Goal: Information Seeking & Learning: Learn about a topic

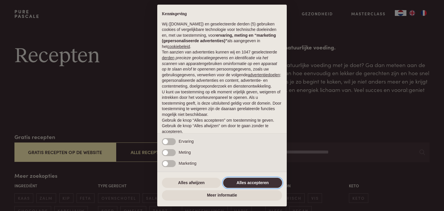
click at [259, 184] on button "Alles accepteren" at bounding box center [252, 183] width 59 height 10
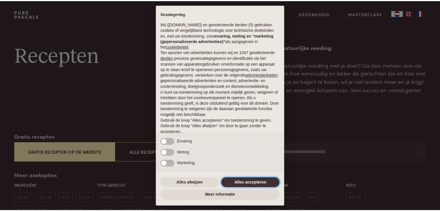
scroll to position [21, 0]
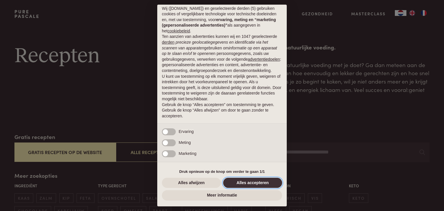
click at [252, 185] on button "Alles accepteren" at bounding box center [252, 183] width 59 height 10
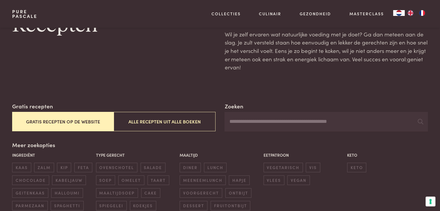
scroll to position [11, 0]
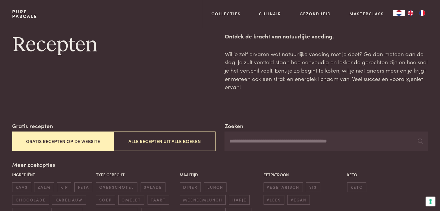
click at [238, 146] on input "Zoeken" at bounding box center [325, 141] width 203 height 20
click at [418, 141] on icon at bounding box center [419, 140] width 5 height 5
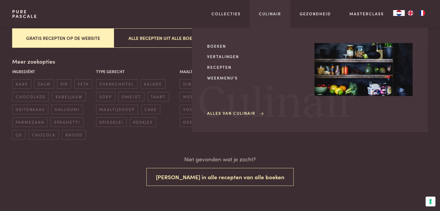
scroll to position [101, 0]
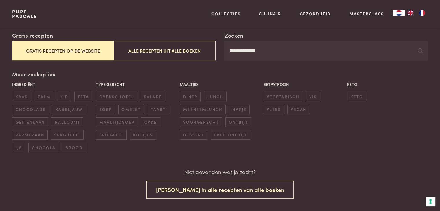
click at [63, 56] on button "Gratis recepten op de website" at bounding box center [62, 50] width 101 height 19
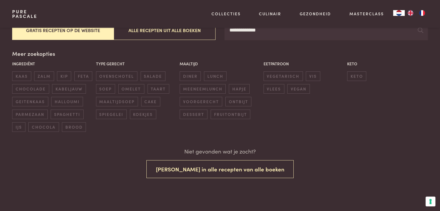
scroll to position [143, 0]
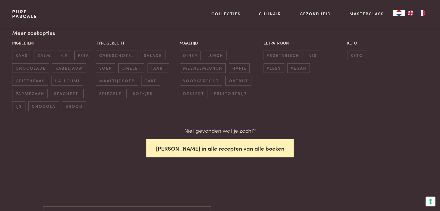
click at [203, 150] on button "Zoek in alle recepten van alle boeken" at bounding box center [219, 148] width 147 height 18
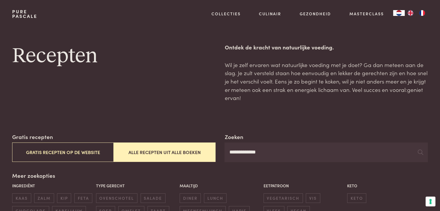
click at [287, 151] on input "**********" at bounding box center [325, 152] width 203 height 20
drag, startPoint x: 287, startPoint y: 151, endPoint x: 195, endPoint y: 138, distance: 92.2
click at [195, 139] on div "**********" at bounding box center [219, 147] width 415 height 29
type input "**********"
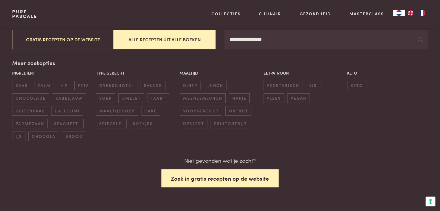
scroll to position [99, 0]
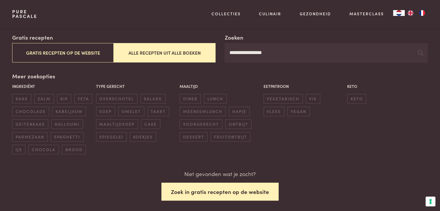
click at [197, 196] on button "Zoek in gratis recepten op de website" at bounding box center [219, 192] width 117 height 18
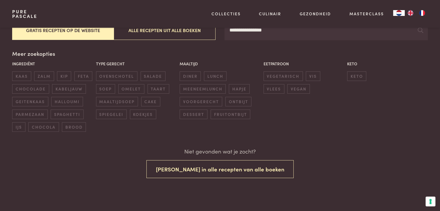
scroll to position [124, 0]
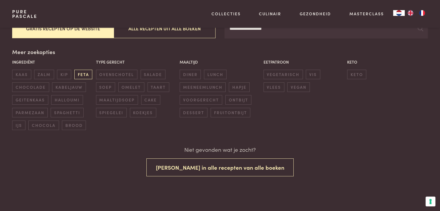
click at [90, 74] on span "feta" at bounding box center [83, 75] width 18 height 10
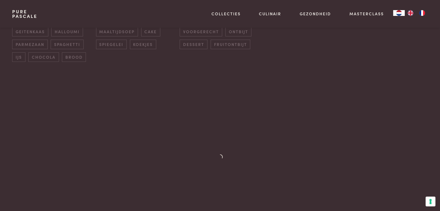
scroll to position [198, 0]
